Goal: Navigation & Orientation: Go to known website

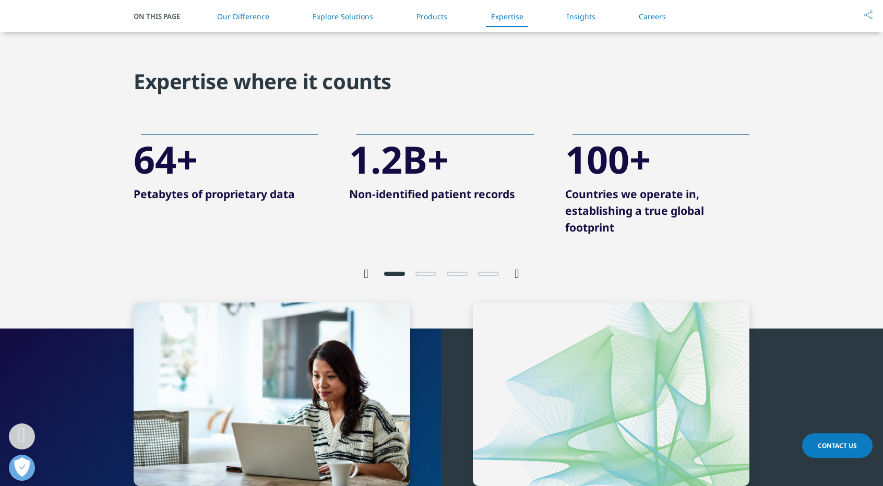
click at [519, 246] on div at bounding box center [442, 263] width 616 height 38
